Goal: Task Accomplishment & Management: Use online tool/utility

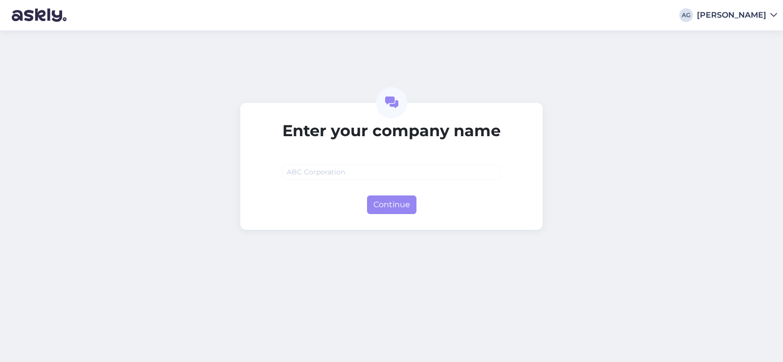
click at [340, 172] on input "text" at bounding box center [391, 171] width 218 height 15
click at [764, 7] on div "AG [PERSON_NAME]" at bounding box center [391, 15] width 783 height 30
click at [758, 21] on div "AG [PERSON_NAME]" at bounding box center [391, 15] width 783 height 30
click at [772, 15] on icon at bounding box center [773, 15] width 7 height 8
click at [775, 15] on icon at bounding box center [773, 15] width 7 height 8
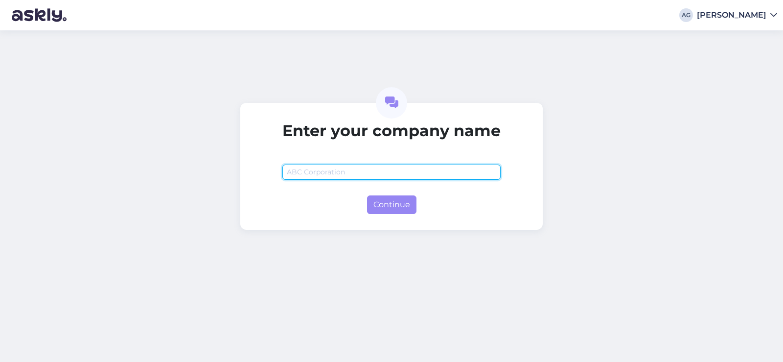
click at [369, 179] on input "text" at bounding box center [391, 171] width 218 height 15
type input "ACourse"
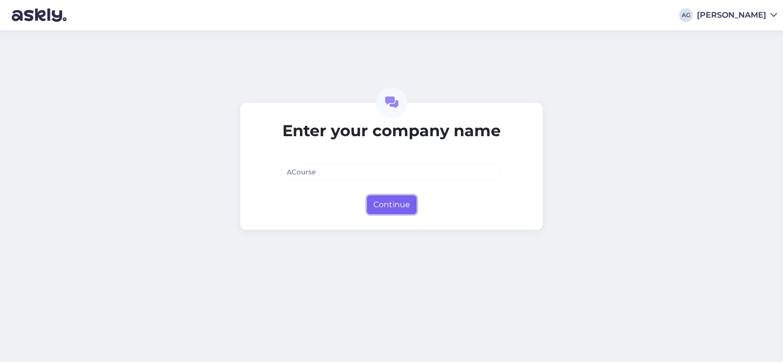
click at [389, 201] on button "Continue" at bounding box center [391, 204] width 49 height 19
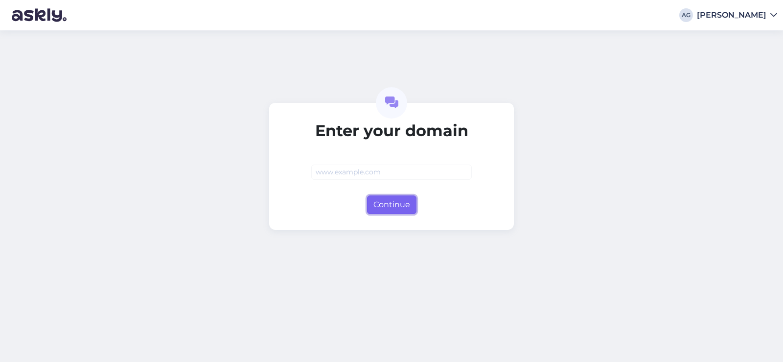
click at [389, 206] on button "Continue" at bounding box center [391, 204] width 49 height 19
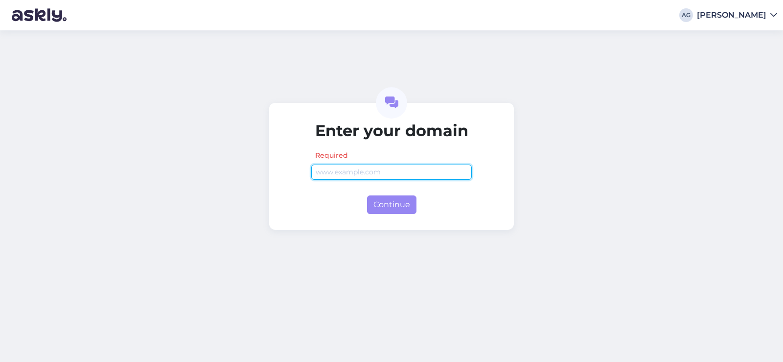
click at [350, 171] on input "text" at bounding box center [391, 171] width 161 height 15
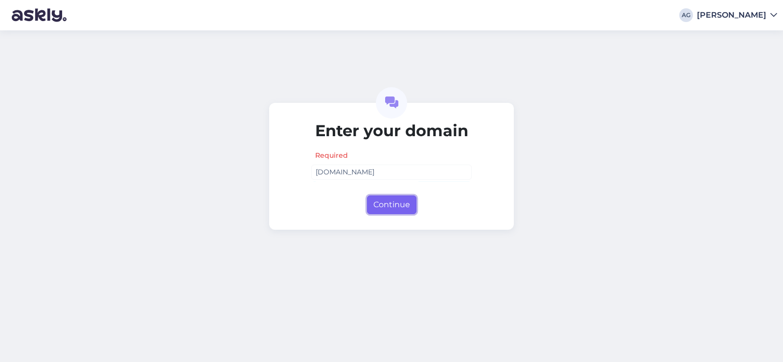
click at [387, 206] on button "Continue" at bounding box center [391, 204] width 49 height 19
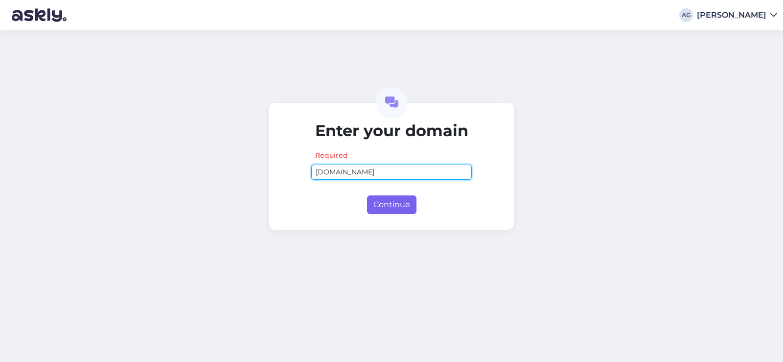
type input "[DOMAIN_NAME]"
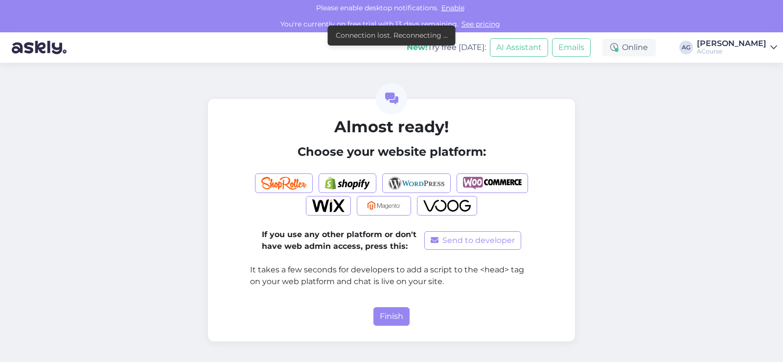
click at [394, 203] on div "If you use any other platform or don't have web admin access, press this: Send …" at bounding box center [391, 229] width 283 height 132
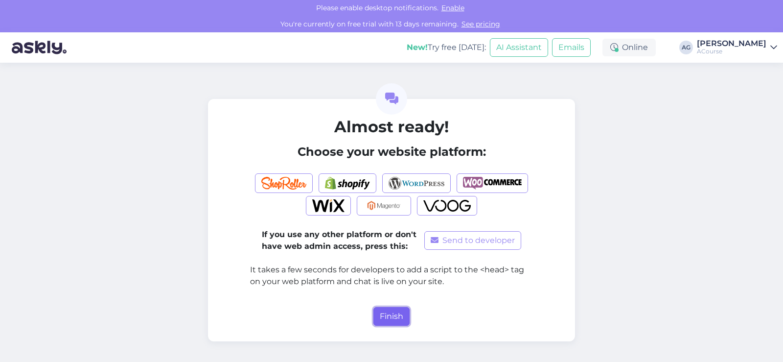
click at [398, 315] on button "Finish" at bounding box center [391, 316] width 36 height 19
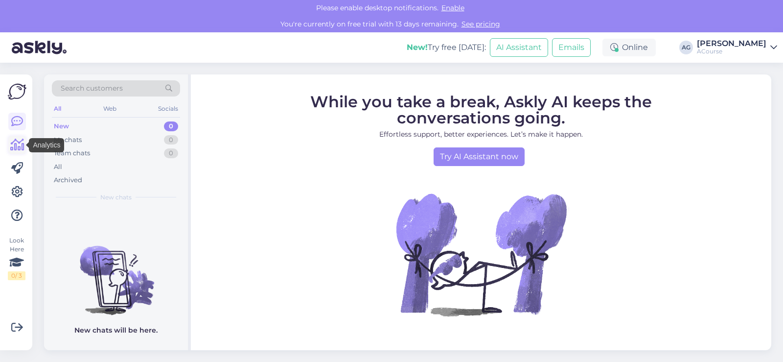
click at [19, 149] on icon at bounding box center [17, 145] width 14 height 12
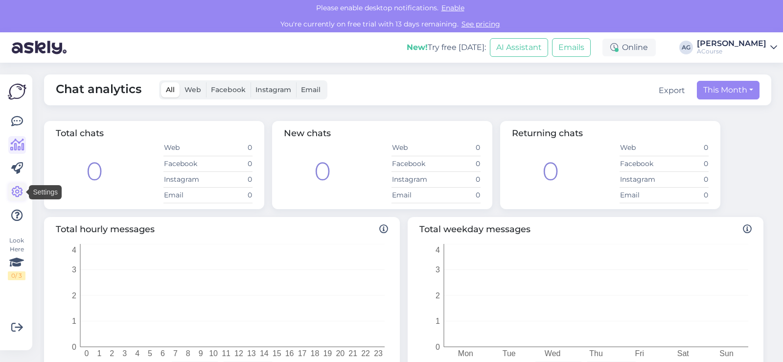
click at [17, 192] on icon at bounding box center [17, 192] width 12 height 12
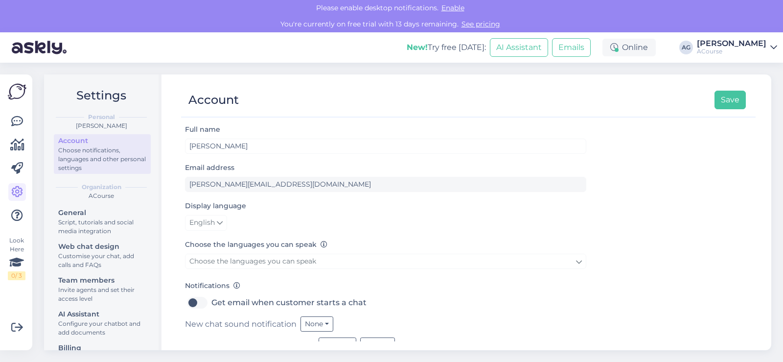
click at [770, 46] on icon at bounding box center [773, 48] width 7 height 8
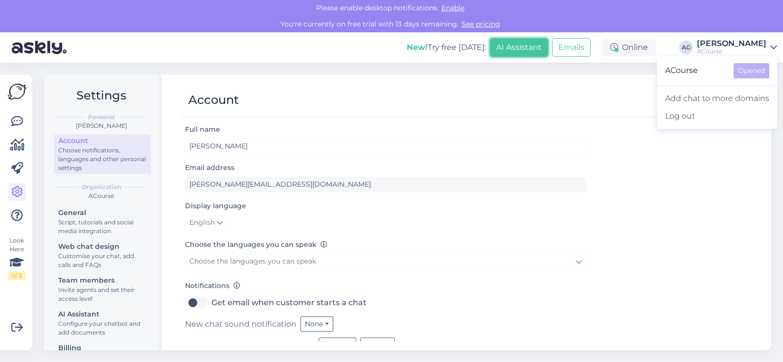
click at [547, 49] on button "AI Assistant" at bounding box center [519, 47] width 58 height 19
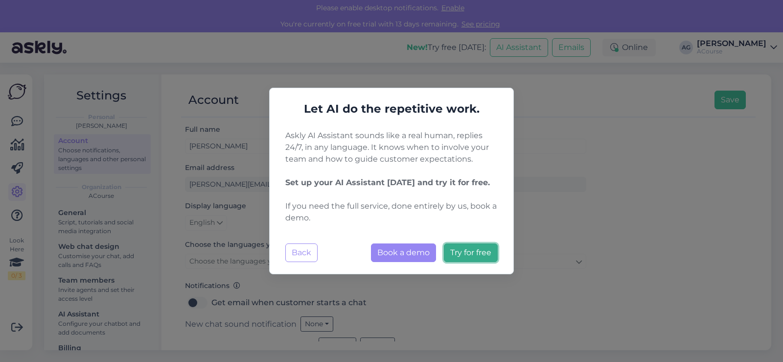
click at [454, 256] on span "Try for free" at bounding box center [470, 252] width 41 height 9
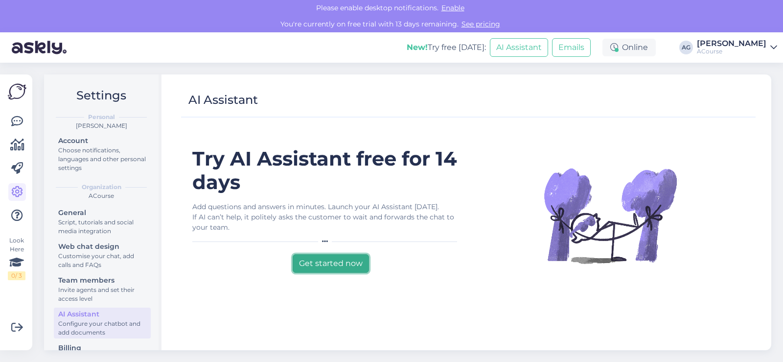
click at [335, 265] on button "Get started now" at bounding box center [331, 263] width 76 height 19
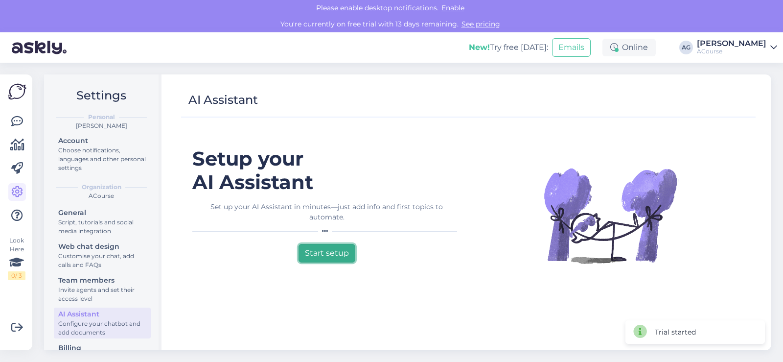
click at [327, 245] on button "Start setup" at bounding box center [327, 253] width 57 height 19
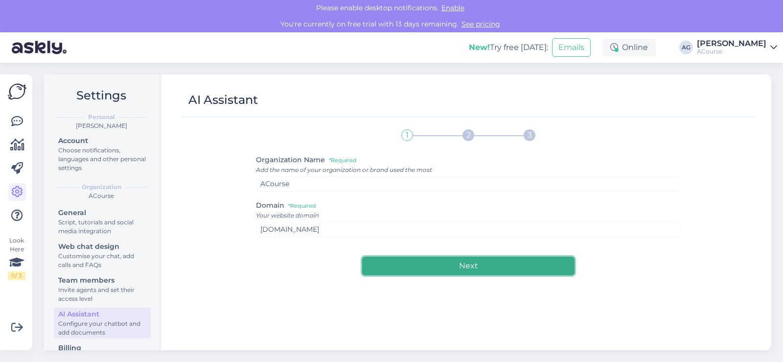
click at [487, 268] on button "Next" at bounding box center [468, 265] width 212 height 19
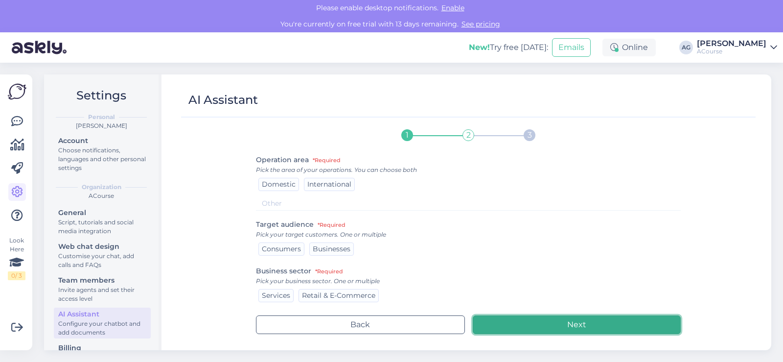
click at [563, 326] on button "Next" at bounding box center [577, 324] width 208 height 19
click at [563, 324] on button "Next" at bounding box center [577, 324] width 208 height 19
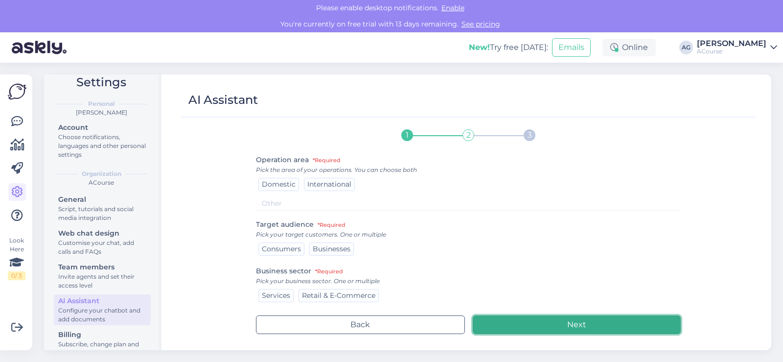
scroll to position [31, 0]
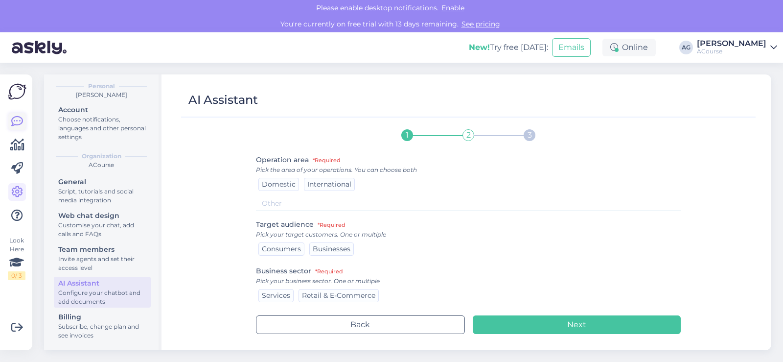
click at [13, 122] on icon at bounding box center [17, 122] width 12 height 12
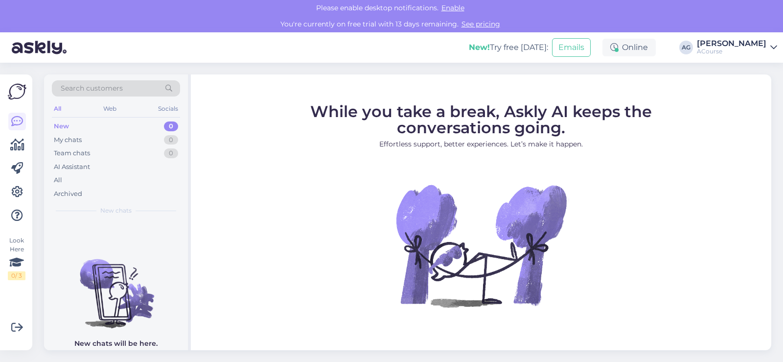
click at [105, 90] on span "Search customers" at bounding box center [92, 88] width 62 height 10
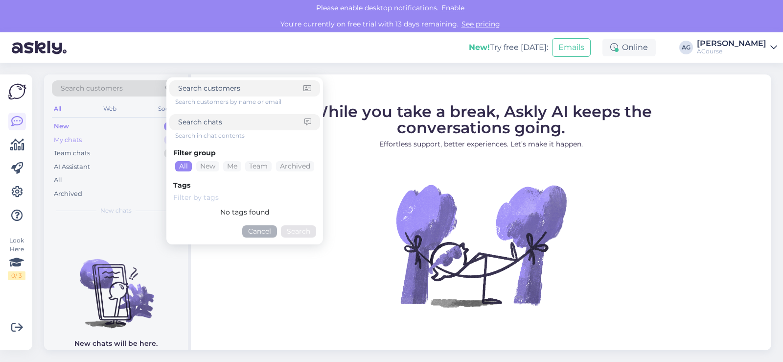
click at [63, 142] on div "My chats" at bounding box center [68, 140] width 28 height 10
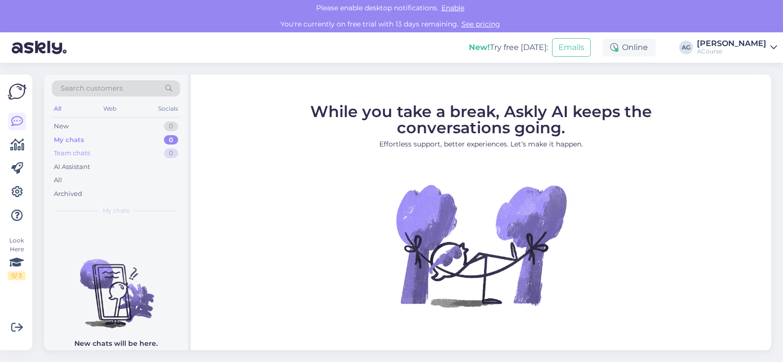
click at [66, 156] on div "Team chats" at bounding box center [72, 153] width 36 height 10
click at [69, 168] on div "AI Assistant" at bounding box center [72, 167] width 36 height 10
click at [66, 180] on div "All" at bounding box center [116, 180] width 128 height 14
click at [63, 198] on div "Archived" at bounding box center [116, 194] width 128 height 14
